Goal: Information Seeking & Learning: Learn about a topic

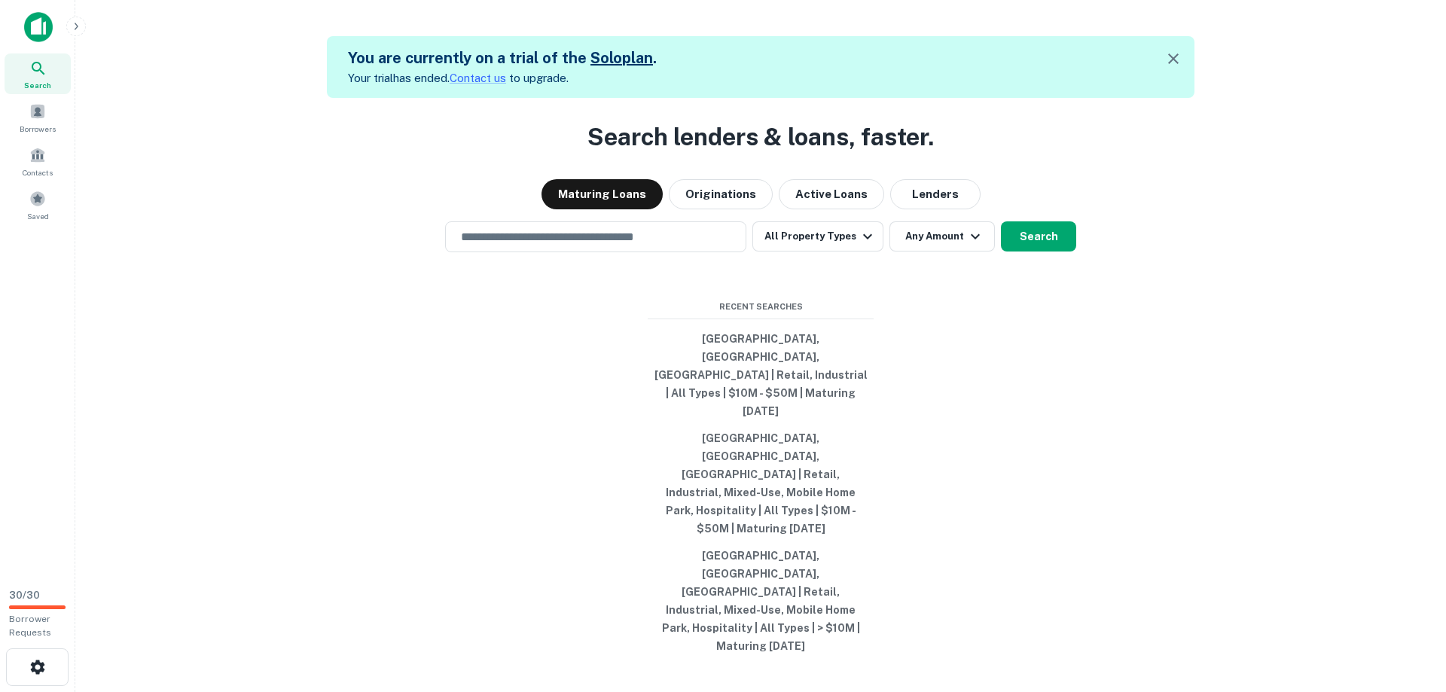
click at [1176, 209] on div "Maturing Loans Originations Active Loans Lenders" at bounding box center [760, 194] width 1347 height 30
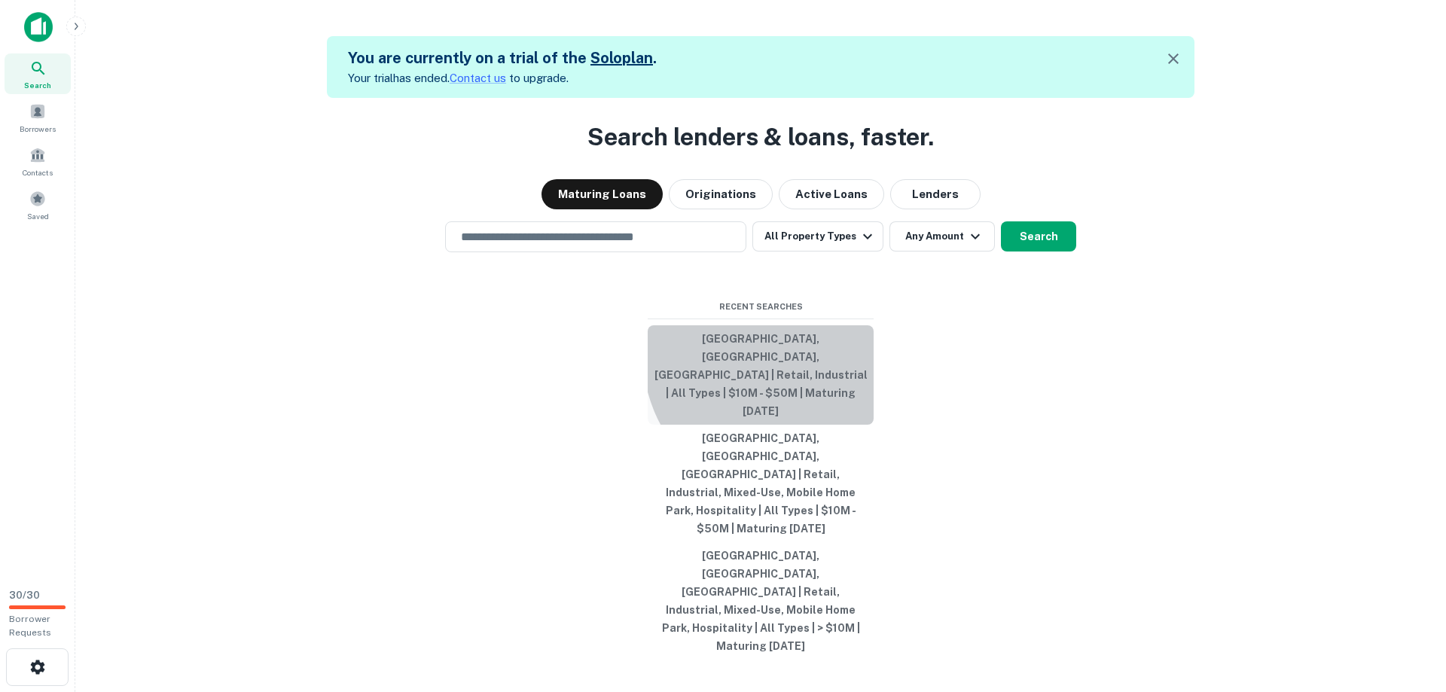
click at [795, 415] on button "[GEOGRAPHIC_DATA], [GEOGRAPHIC_DATA], [GEOGRAPHIC_DATA] | Retail, Industrial | …" at bounding box center [761, 374] width 226 height 99
type input "**********"
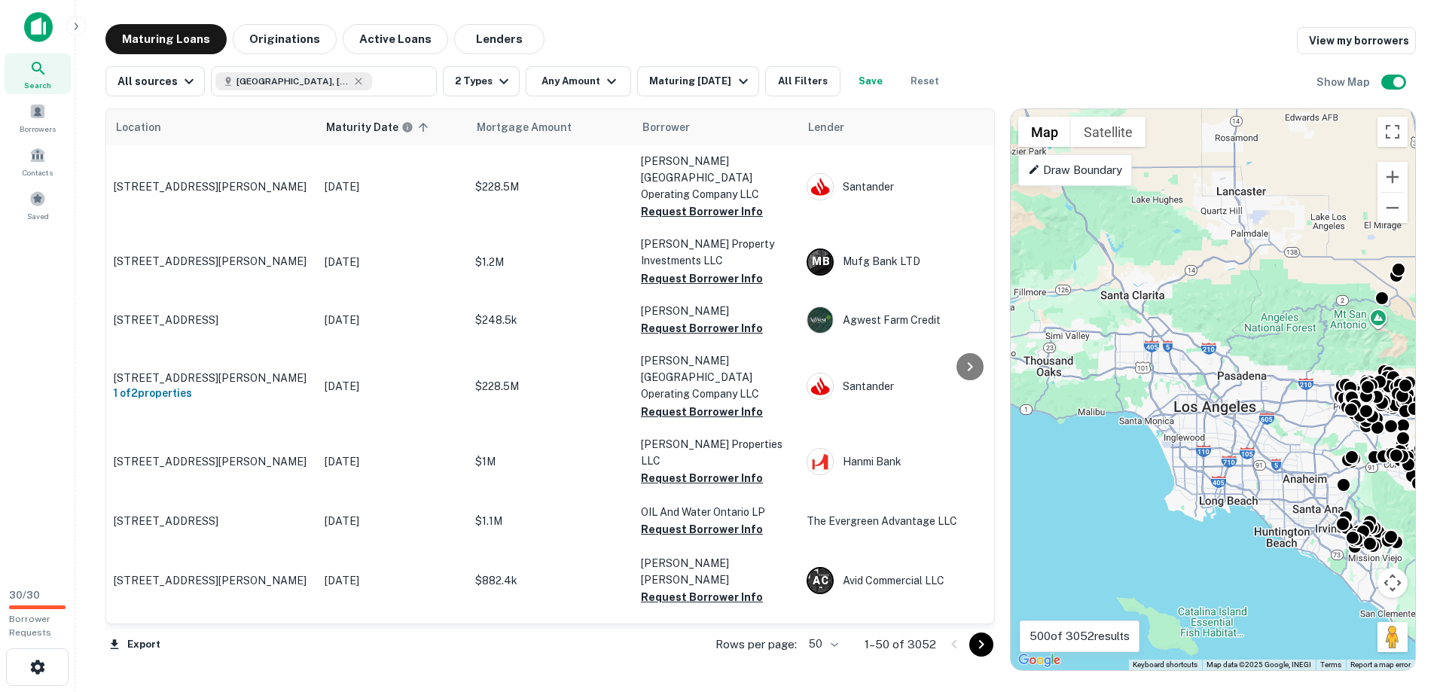
drag, startPoint x: 1062, startPoint y: 396, endPoint x: 1297, endPoint y: 420, distance: 236.2
click at [1297, 420] on div "To activate drag with keyboard, press Alt + Enter. Once in keyboard drag state,…" at bounding box center [1213, 389] width 404 height 561
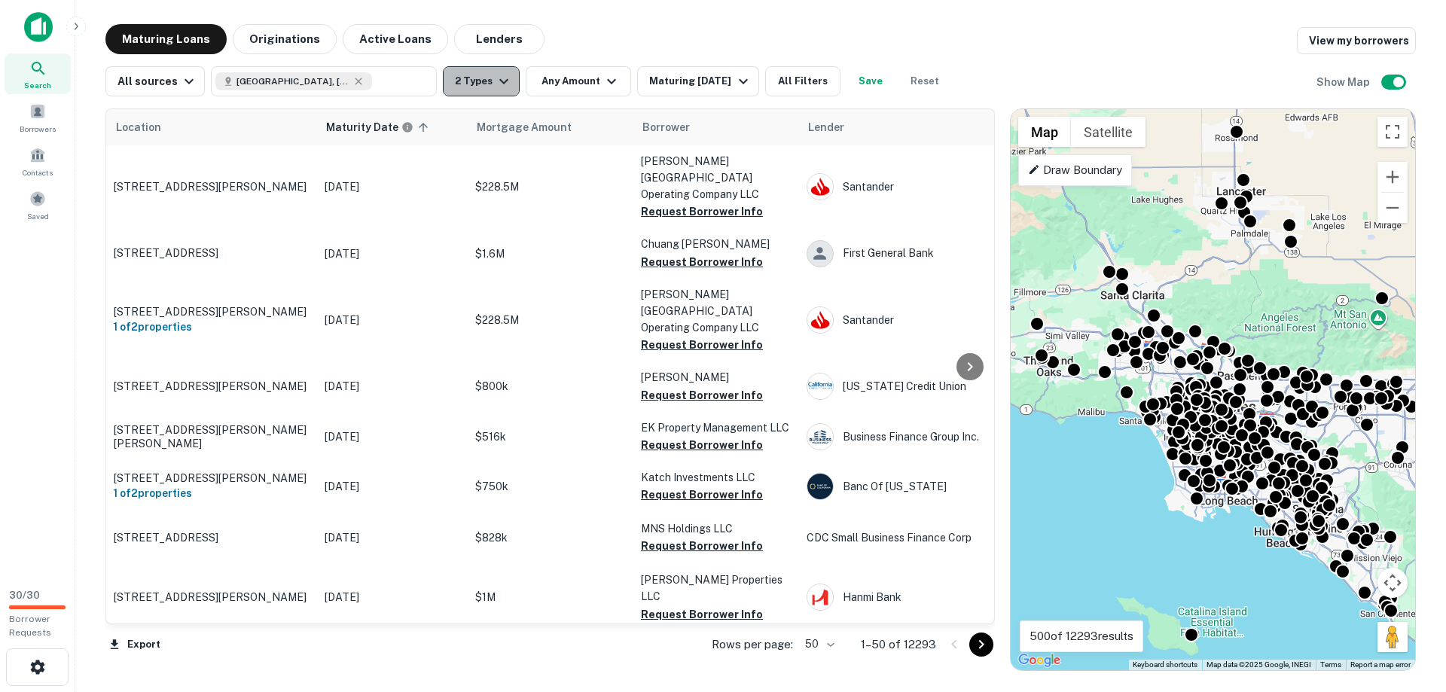
click at [495, 90] on icon "button" at bounding box center [504, 81] width 18 height 18
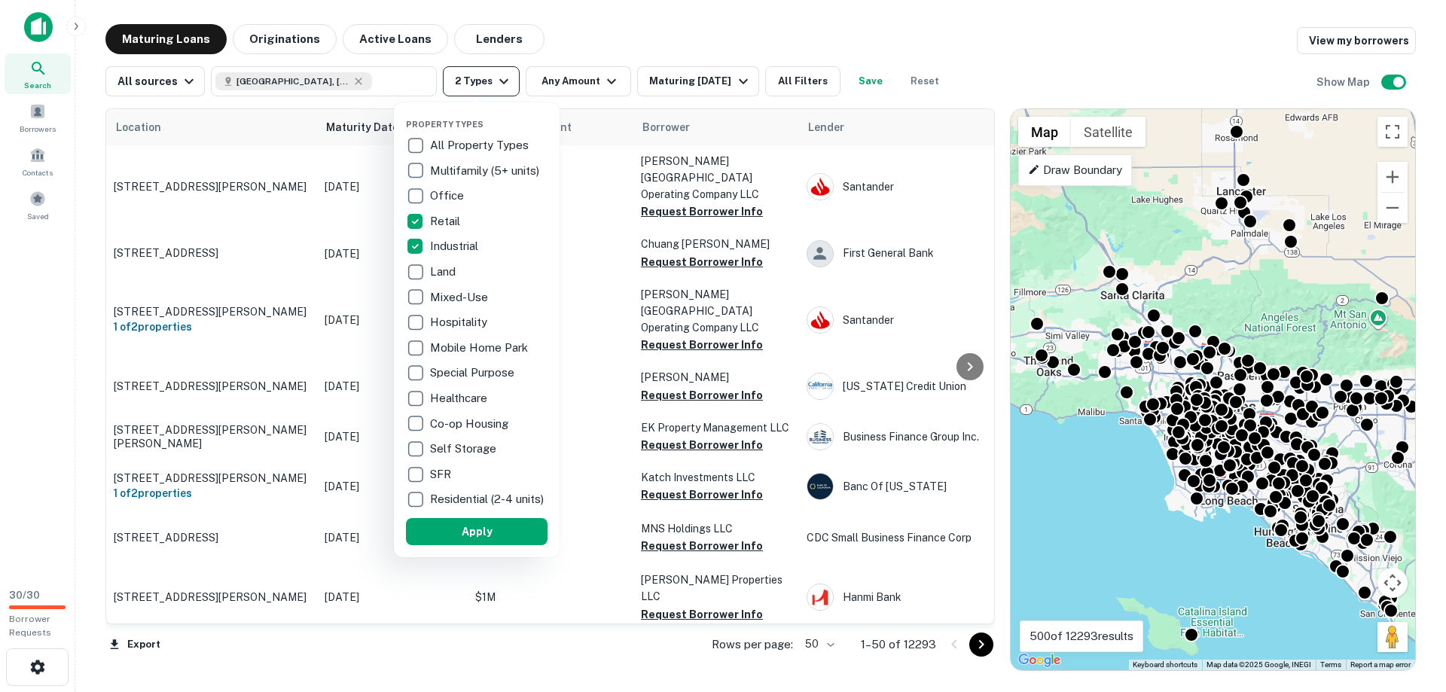
click at [492, 90] on div at bounding box center [723, 346] width 1446 height 692
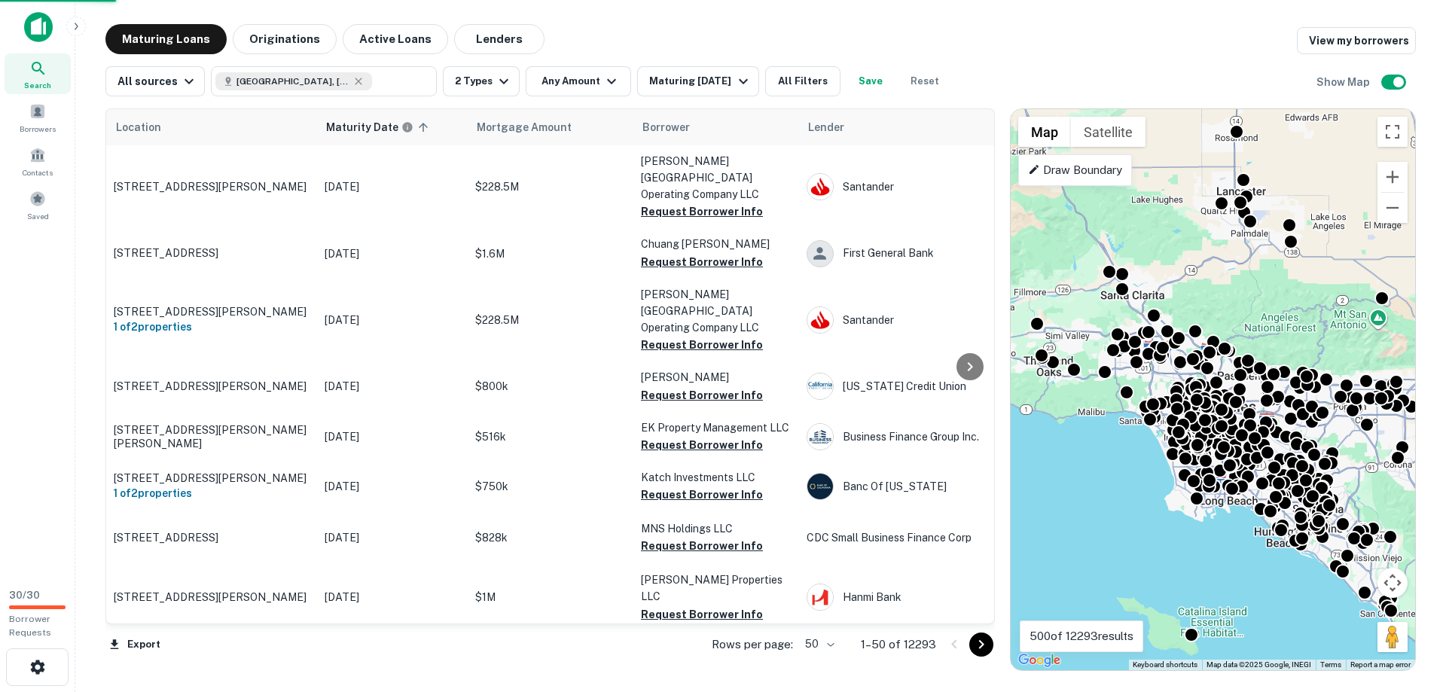
click at [584, 90] on div at bounding box center [723, 346] width 1446 height 692
click at [590, 78] on div at bounding box center [723, 346] width 1446 height 692
click at [590, 78] on button "Any Amount" at bounding box center [578, 81] width 105 height 30
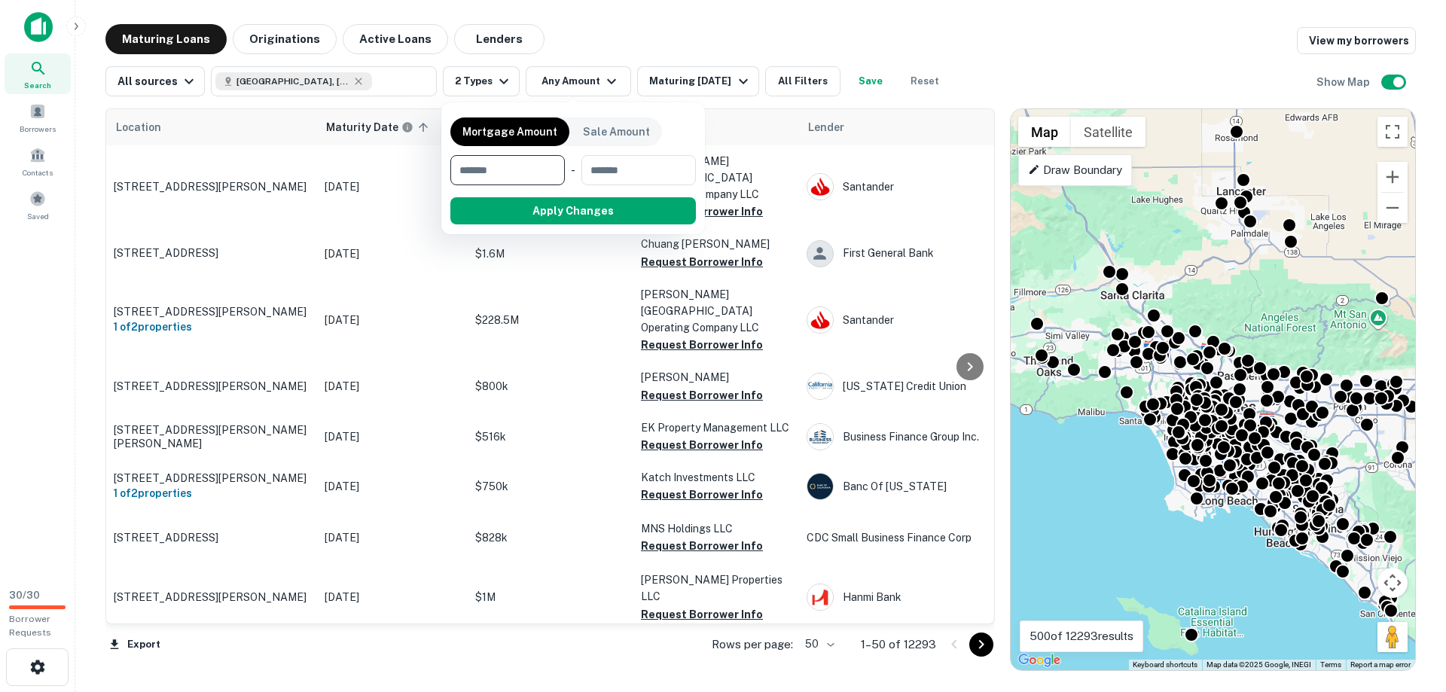
click at [813, 81] on div at bounding box center [723, 346] width 1446 height 692
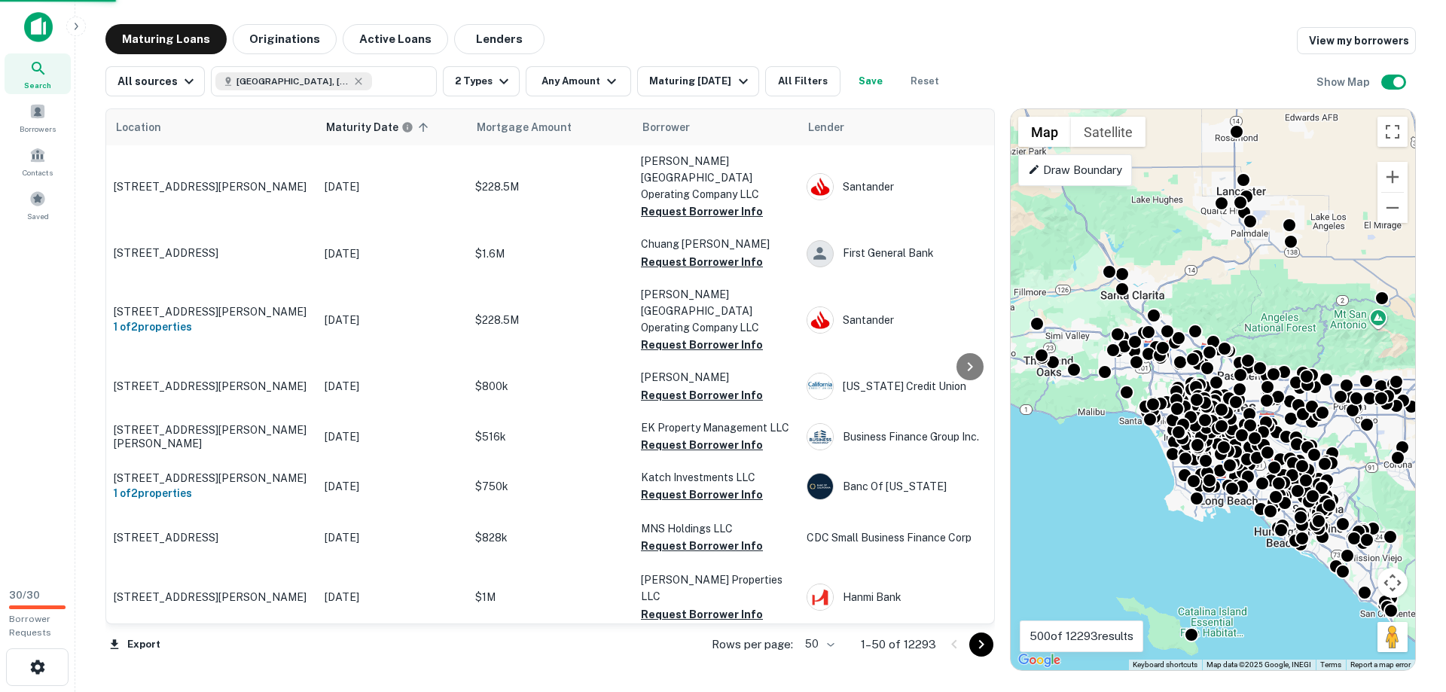
click at [813, 81] on div at bounding box center [723, 346] width 1446 height 692
click at [803, 81] on button "All Filters" at bounding box center [802, 81] width 75 height 30
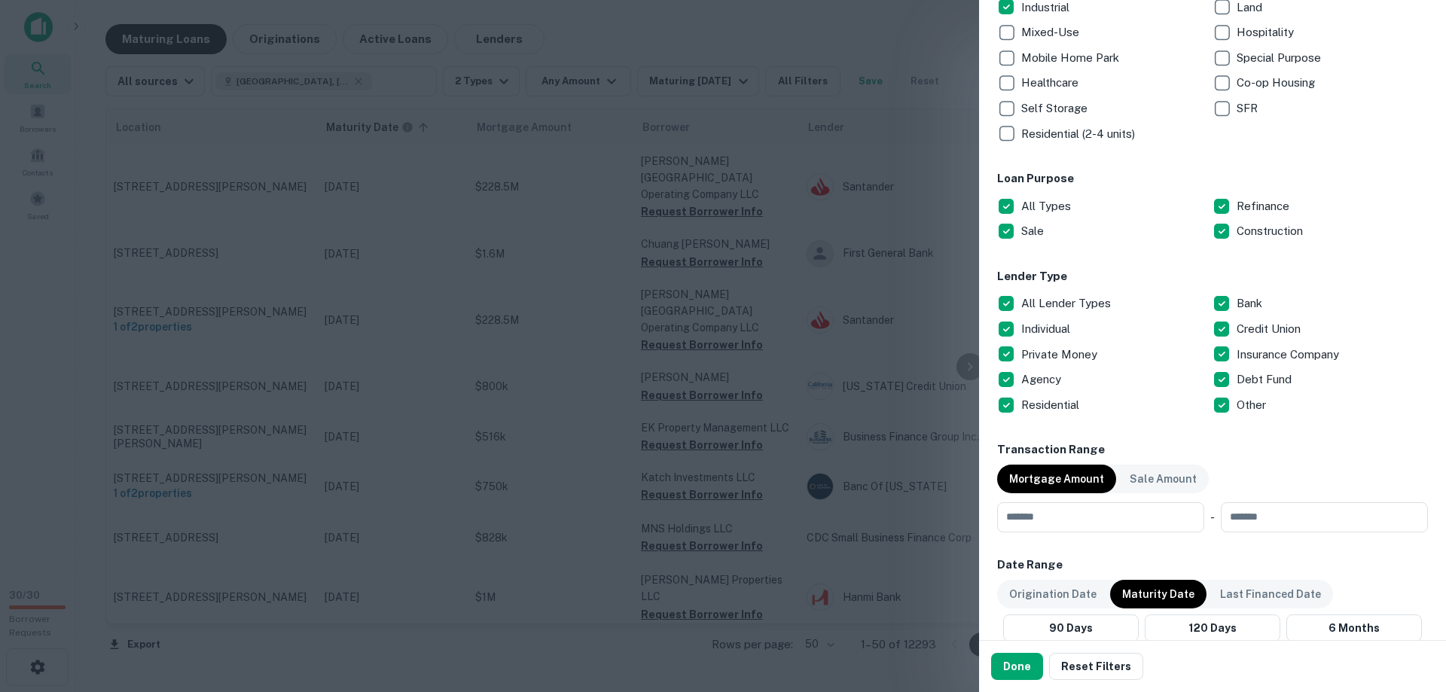
scroll to position [343, 0]
click at [1168, 522] on input "number" at bounding box center [1095, 517] width 197 height 30
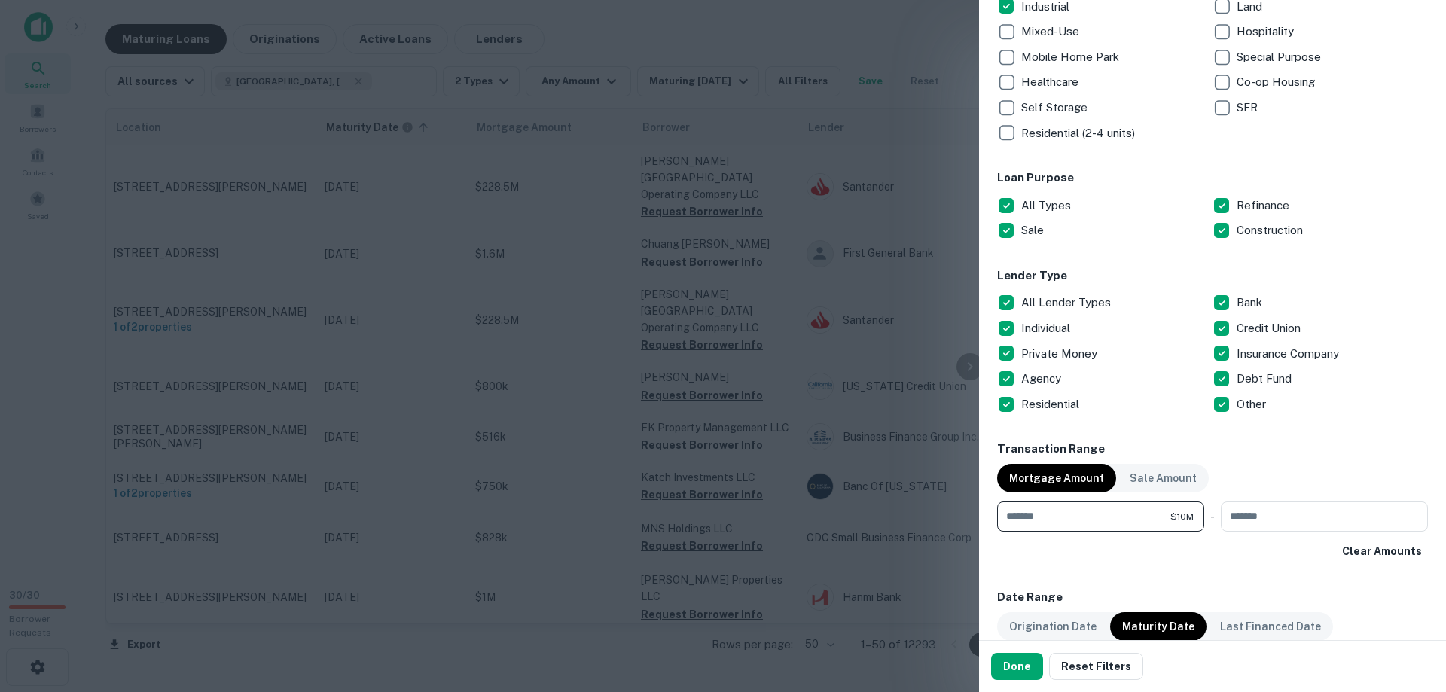
type input "********"
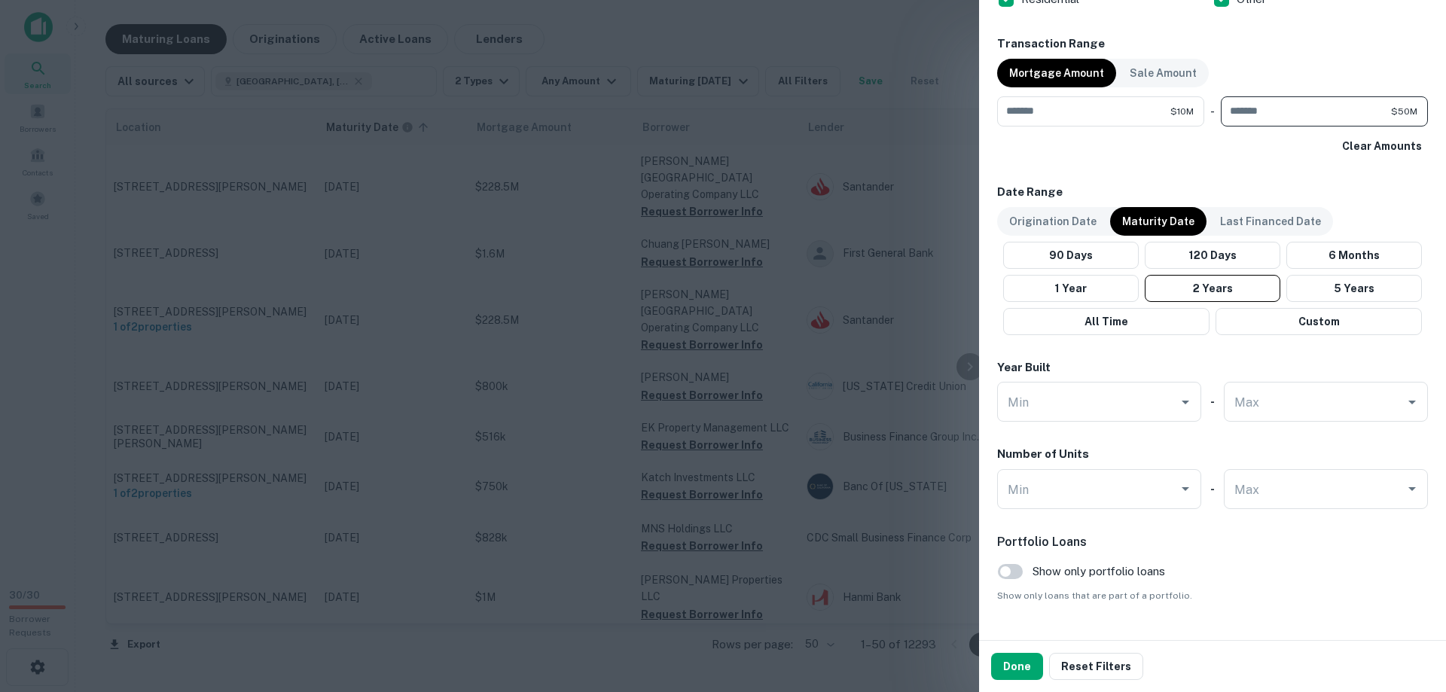
scroll to position [783, 0]
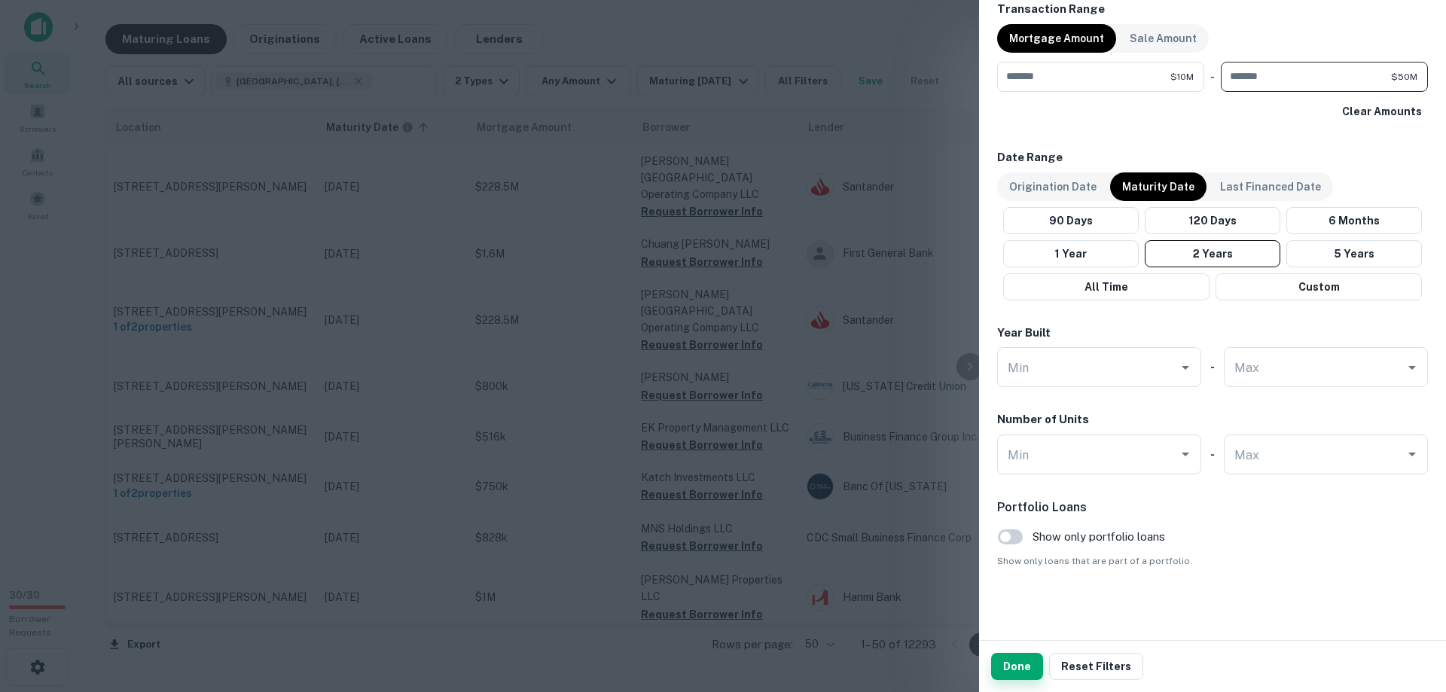
type input "********"
click at [1022, 674] on button "Done" at bounding box center [1017, 666] width 52 height 27
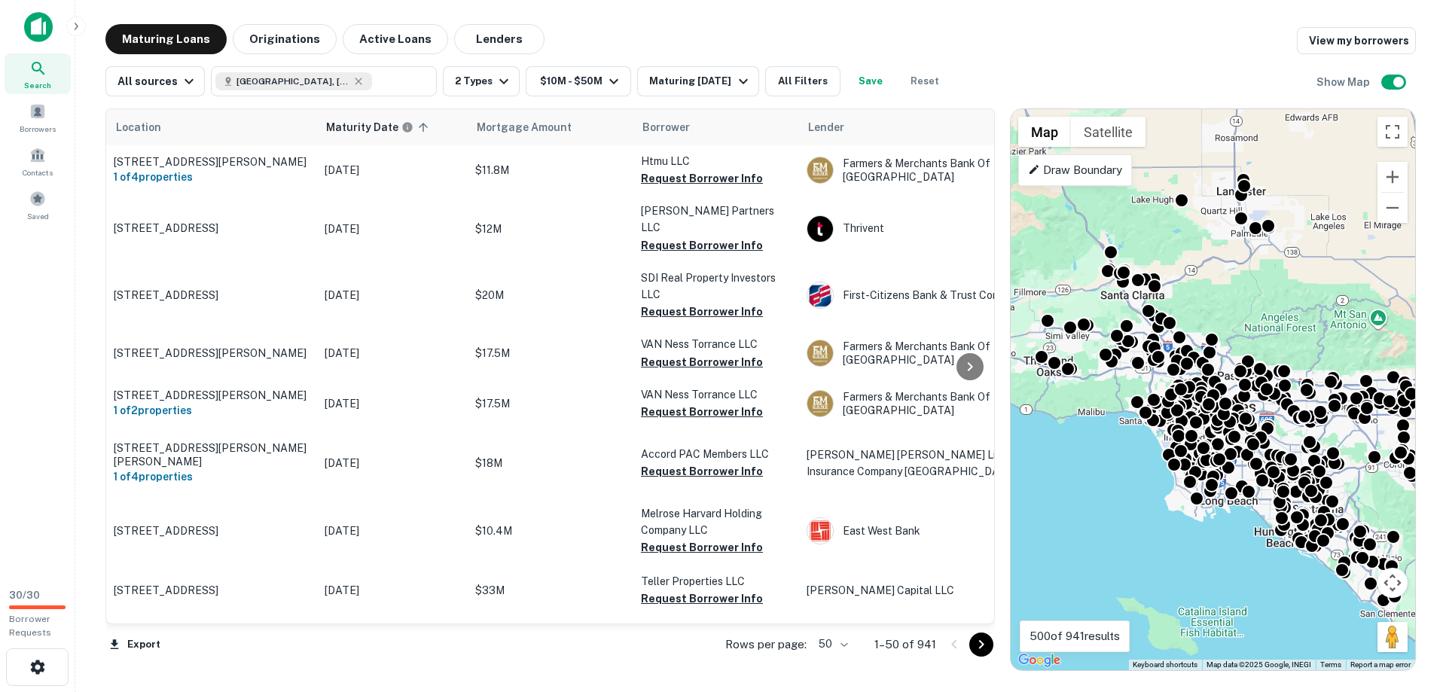
click at [1089, 161] on p "Draw Boundary" at bounding box center [1075, 170] width 94 height 18
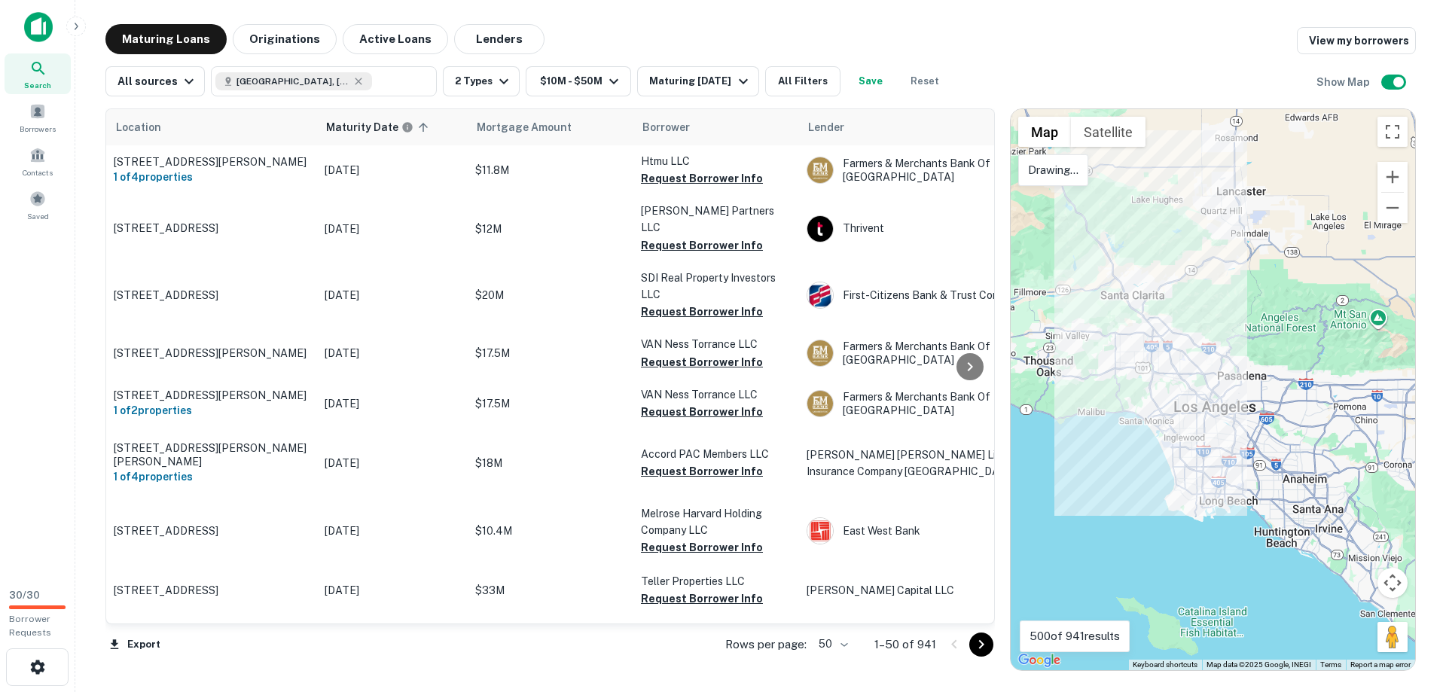
click at [1105, 344] on div at bounding box center [1213, 389] width 404 height 561
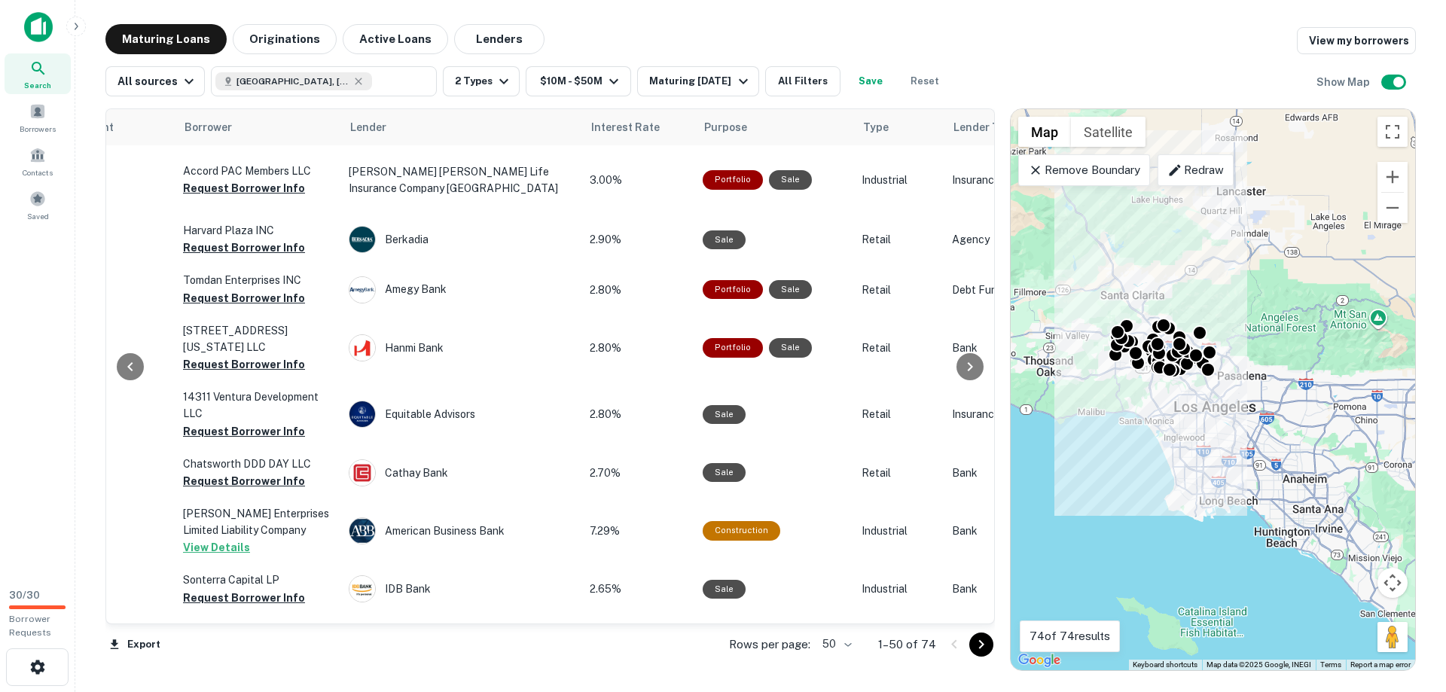
scroll to position [0, 502]
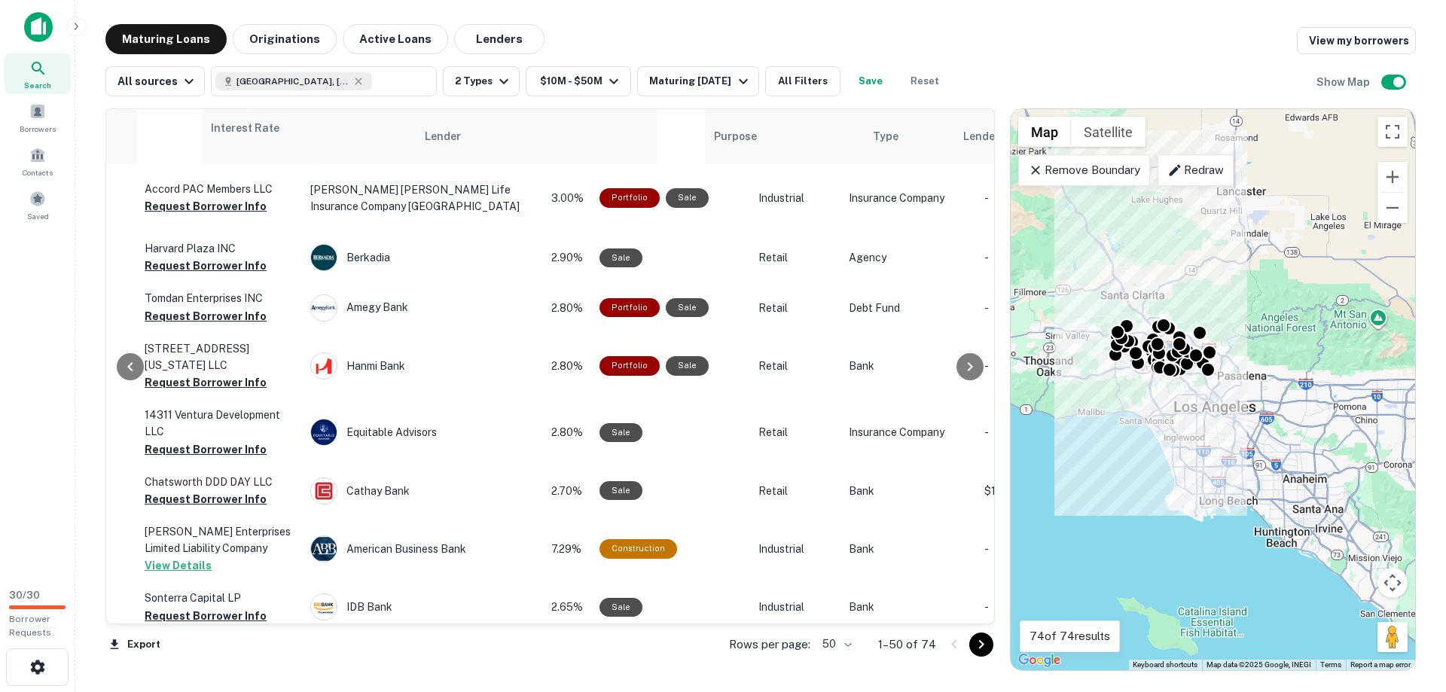
drag, startPoint x: 556, startPoint y: 133, endPoint x: 212, endPoint y: 133, distance: 343.5
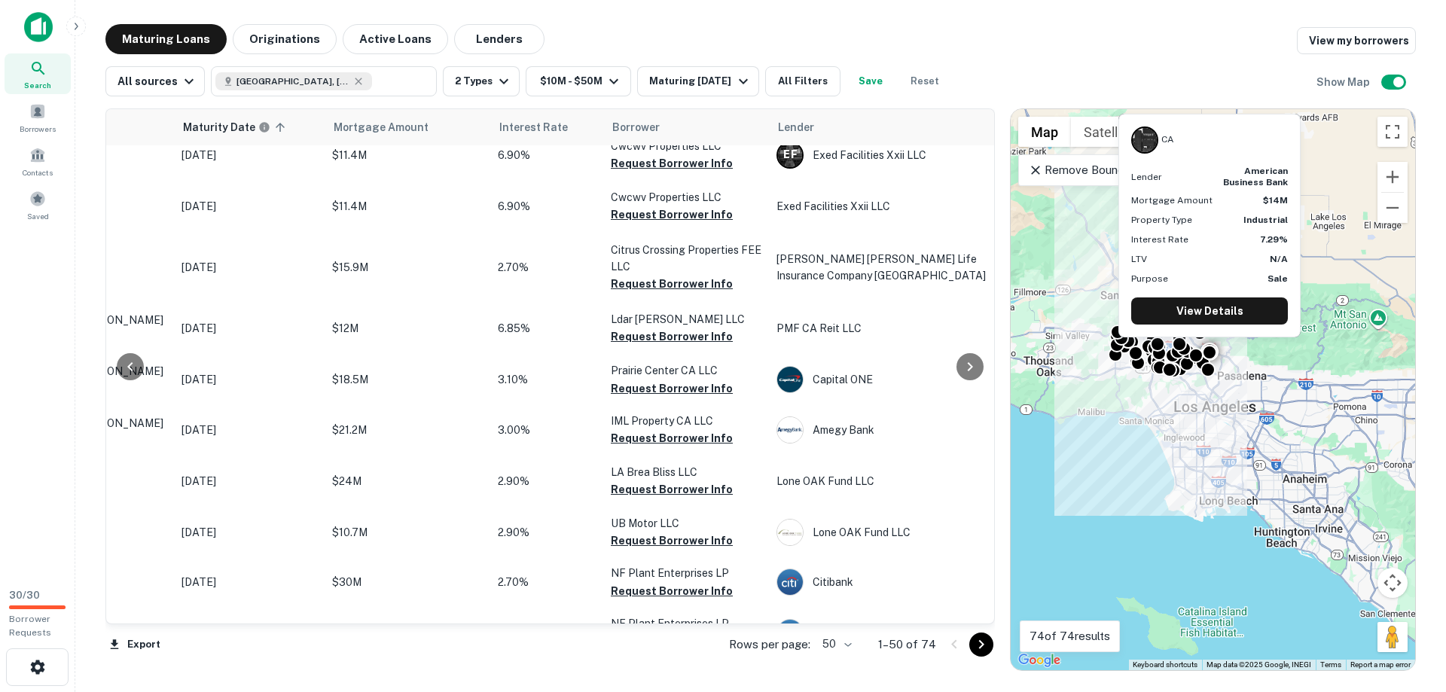
scroll to position [0, 143]
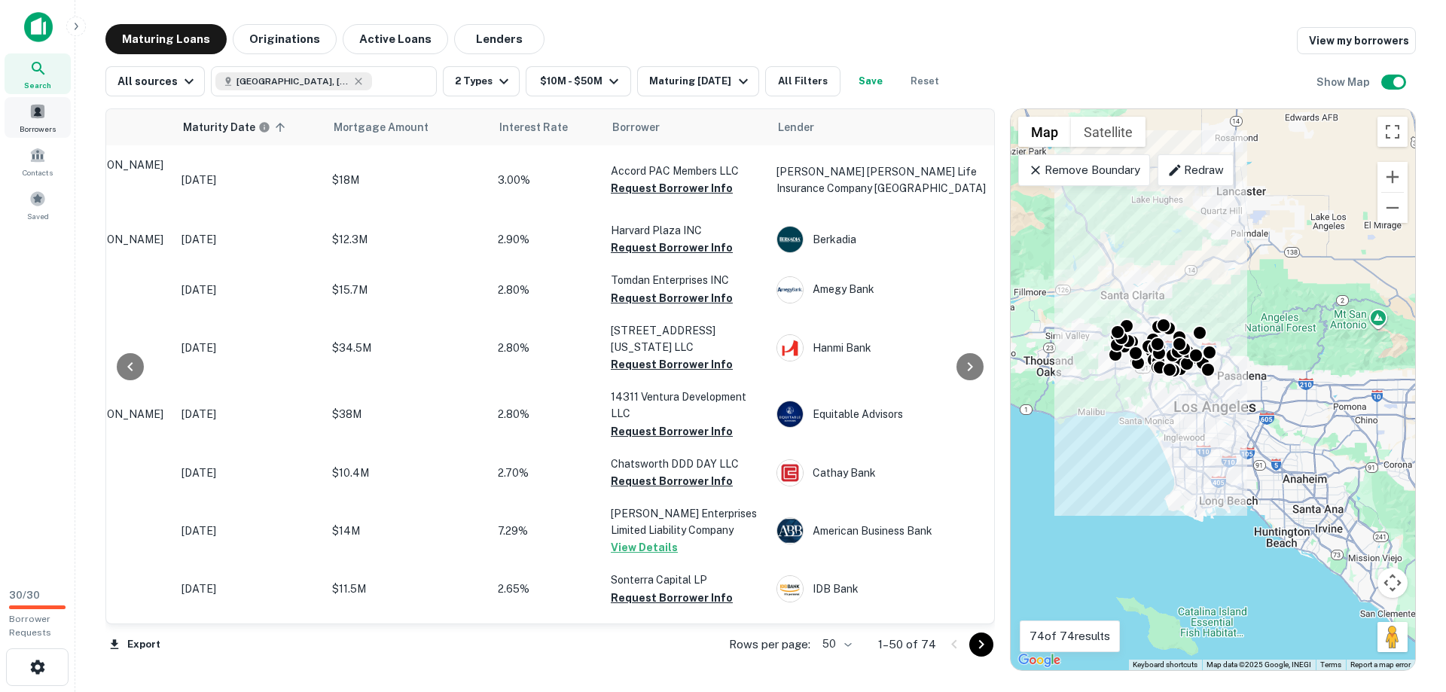
click at [41, 128] on span "Borrowers" at bounding box center [38, 129] width 36 height 12
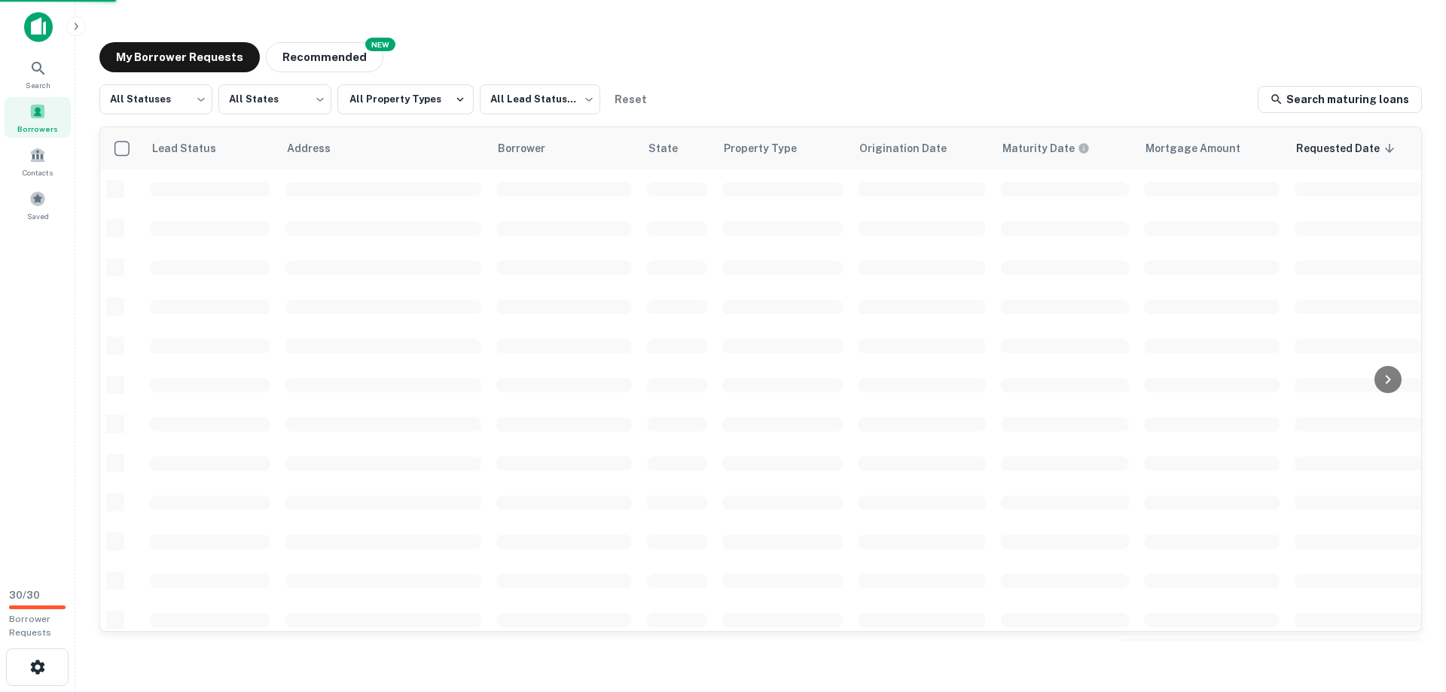
click at [41, 124] on span "Borrowers" at bounding box center [37, 129] width 41 height 12
